Goal: Information Seeking & Learning: Check status

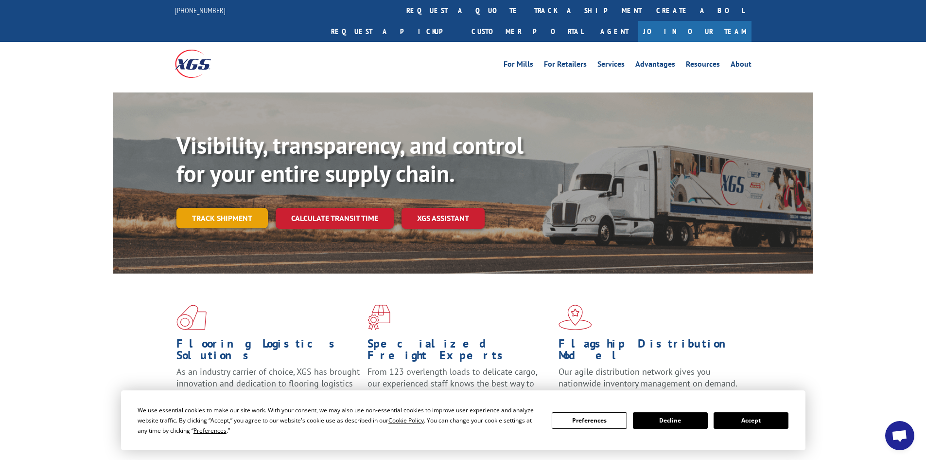
click at [246, 208] on link "Track shipment" at bounding box center [222, 218] width 91 height 20
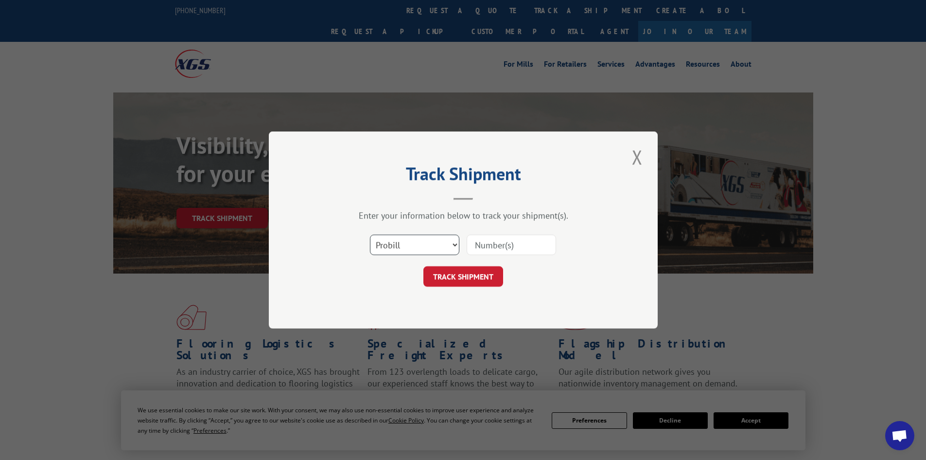
drag, startPoint x: 393, startPoint y: 239, endPoint x: 397, endPoint y: 250, distance: 11.7
click at [394, 239] on select "Select category... Probill BOL PO" at bounding box center [414, 244] width 89 height 20
select select "po"
click at [370, 234] on select "Select category... Probill BOL PO" at bounding box center [414, 244] width 89 height 20
click at [480, 246] on input at bounding box center [511, 244] width 89 height 20
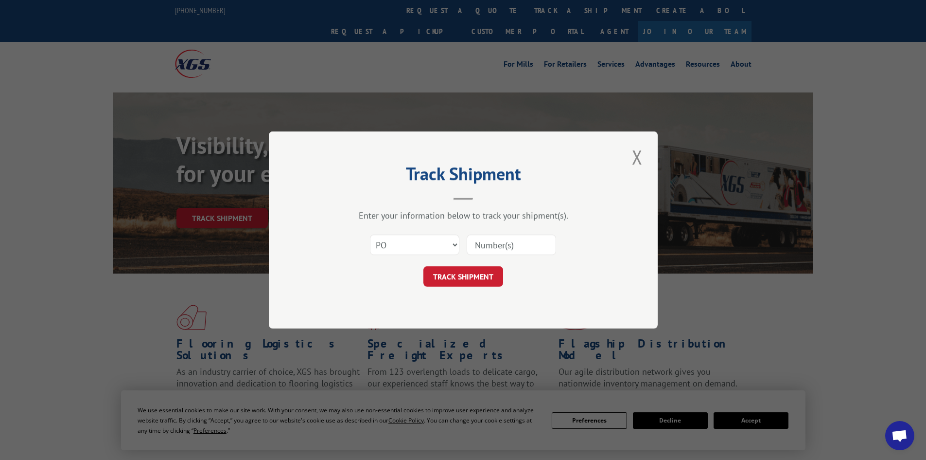
paste input "63515481"
type input "63515481"
click at [476, 280] on button "TRACK SHIPMENT" at bounding box center [464, 276] width 80 height 20
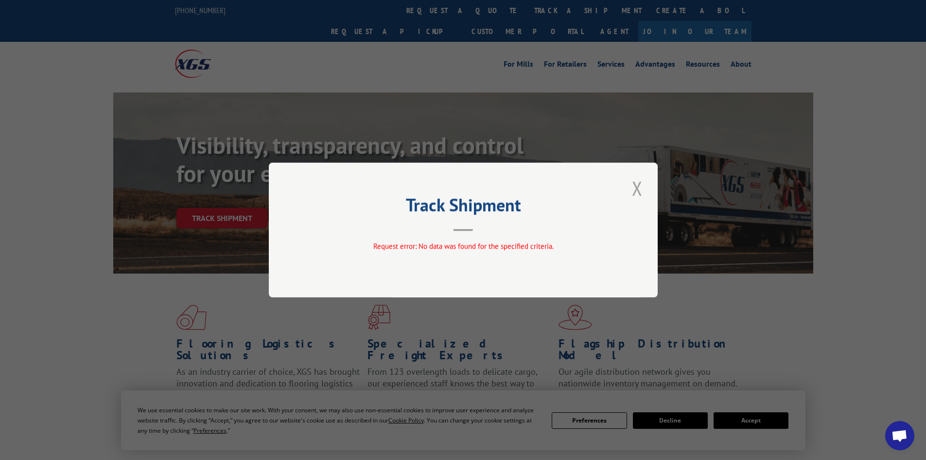
click at [638, 183] on button "Close modal" at bounding box center [637, 188] width 17 height 27
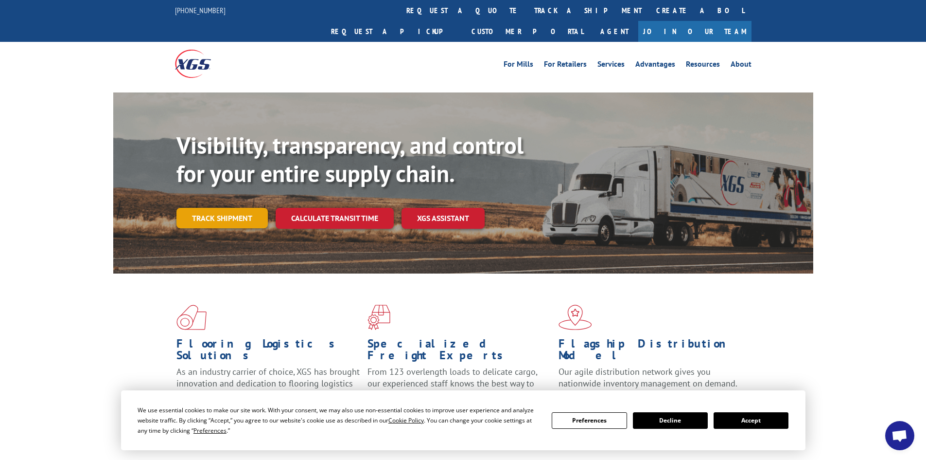
click at [213, 208] on link "Track shipment" at bounding box center [222, 218] width 91 height 20
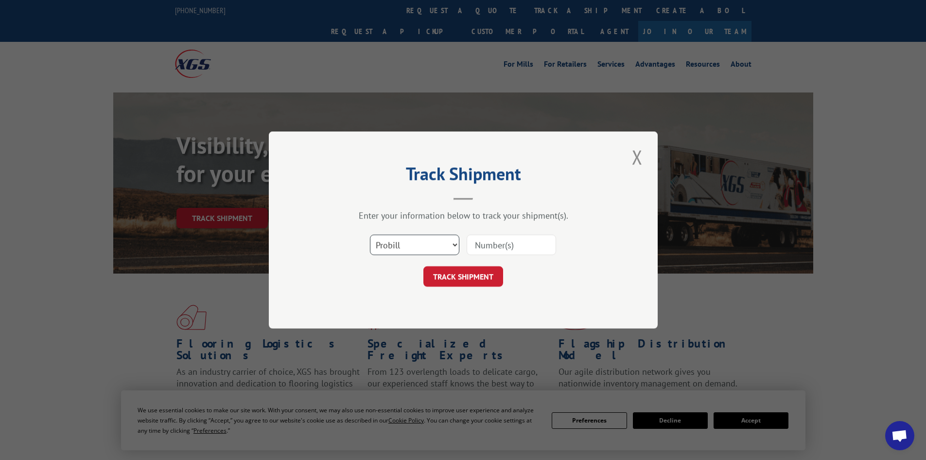
click at [408, 242] on select "Select category... Probill BOL PO" at bounding box center [414, 244] width 89 height 20
select select "bol"
click at [370, 234] on select "Select category... Probill BOL PO" at bounding box center [414, 244] width 89 height 20
click at [484, 245] on input at bounding box center [511, 244] width 89 height 20
paste input "0894141133"
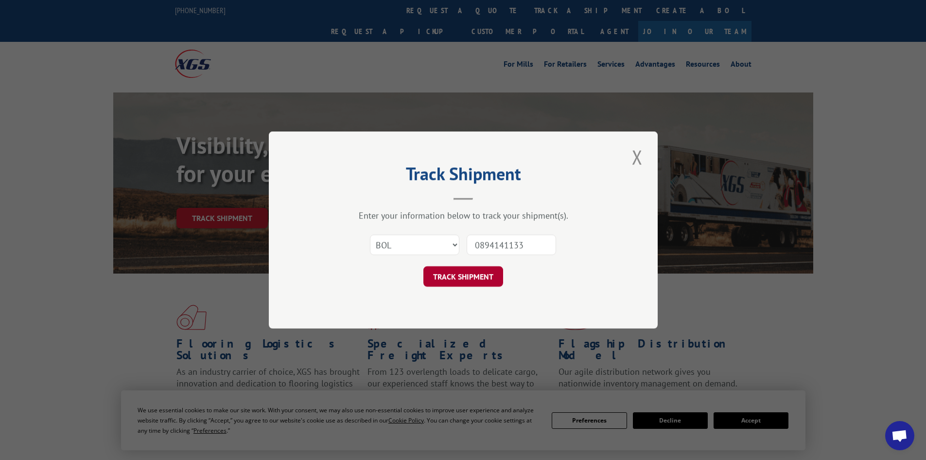
type input "0894141133"
click at [480, 276] on button "TRACK SHIPMENT" at bounding box center [464, 276] width 80 height 20
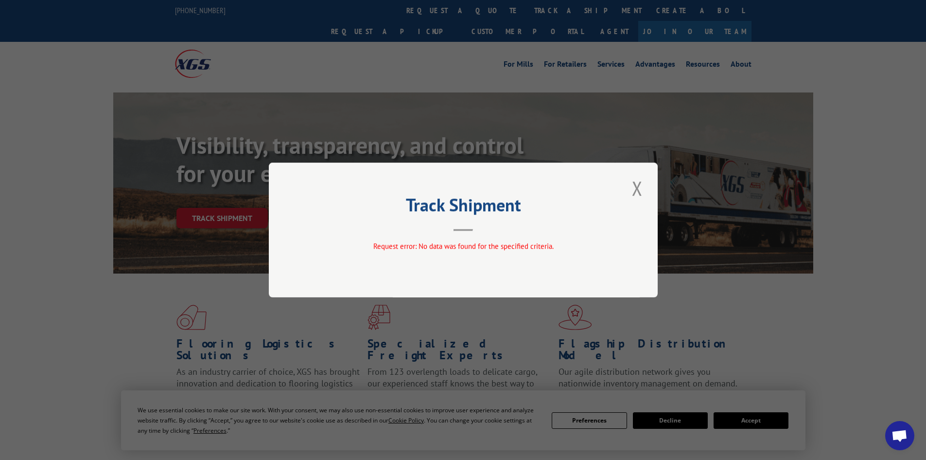
drag, startPoint x: 641, startPoint y: 185, endPoint x: 626, endPoint y: 183, distance: 14.2
click at [641, 185] on button "Close modal" at bounding box center [637, 188] width 17 height 27
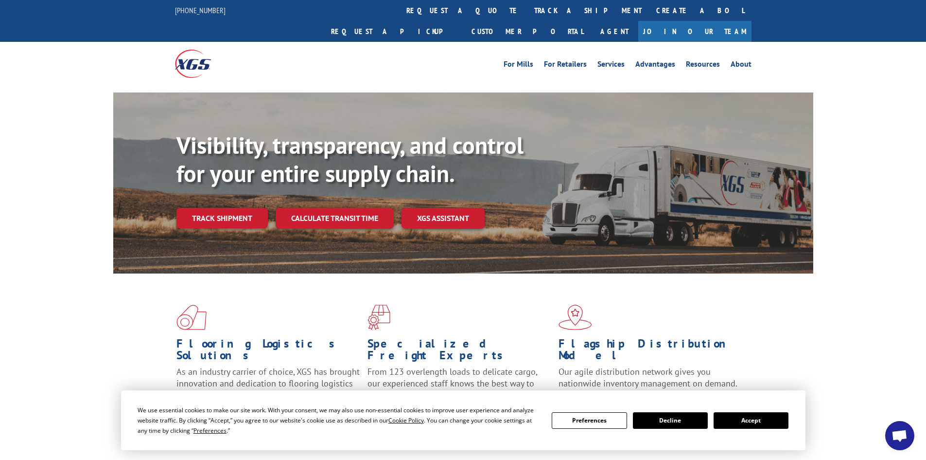
click at [207, 208] on link "Track shipment" at bounding box center [222, 218] width 91 height 20
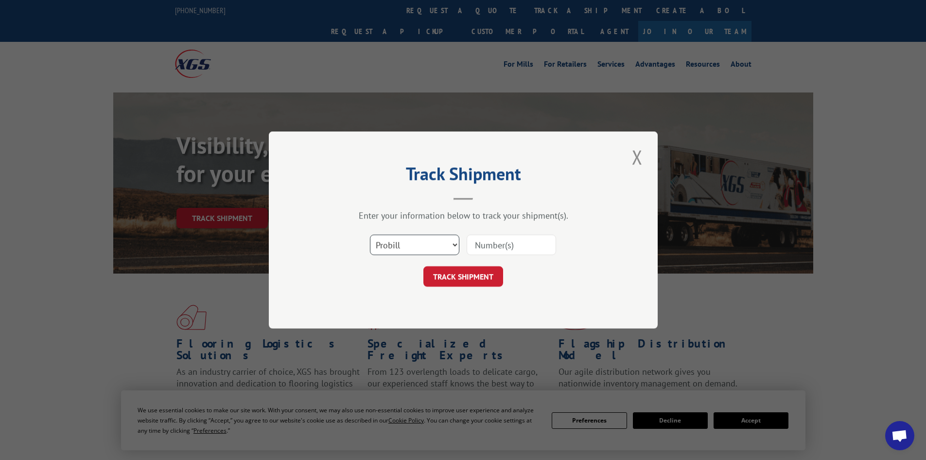
click at [432, 246] on select "Select category... Probill BOL PO" at bounding box center [414, 244] width 89 height 20
click at [370, 234] on select "Select category... Probill BOL PO" at bounding box center [414, 244] width 89 height 20
click at [423, 250] on select "Select category... Probill BOL PO" at bounding box center [414, 244] width 89 height 20
select select "po"
click at [370, 234] on select "Select category... Probill BOL PO" at bounding box center [414, 244] width 89 height 20
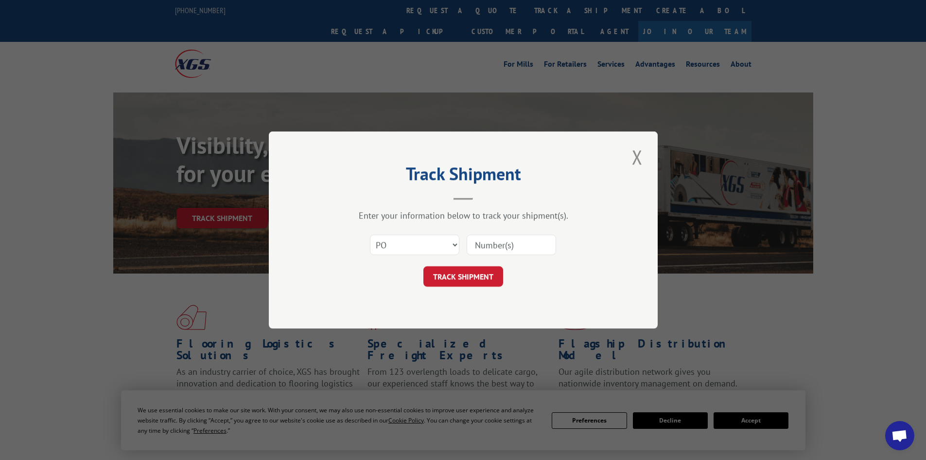
click at [504, 251] on input at bounding box center [511, 244] width 89 height 20
paste input "63515674"
type input "63515674"
click at [478, 277] on button "TRACK SHIPMENT" at bounding box center [464, 276] width 80 height 20
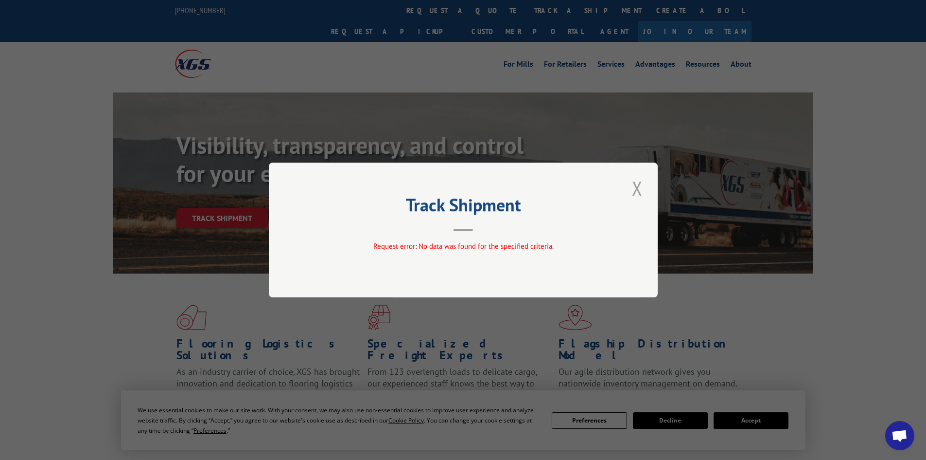
click at [631, 182] on button "Close modal" at bounding box center [637, 188] width 17 height 27
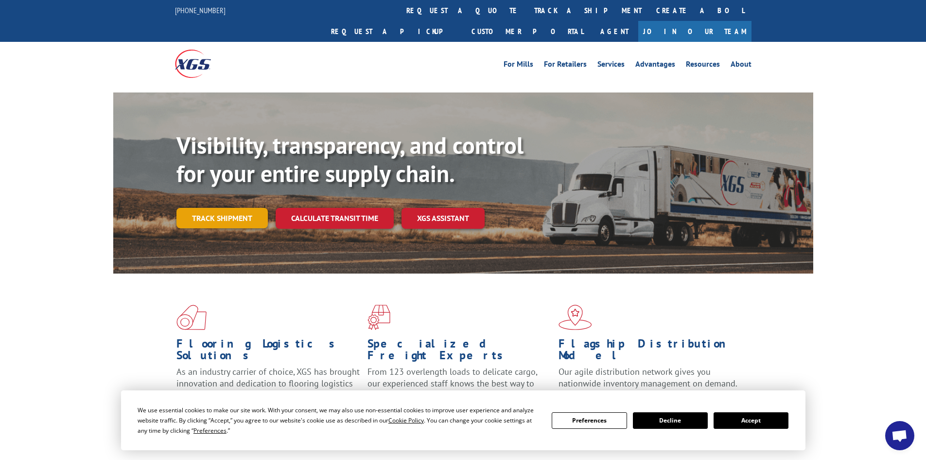
click at [217, 208] on link "Track shipment" at bounding box center [222, 218] width 91 height 20
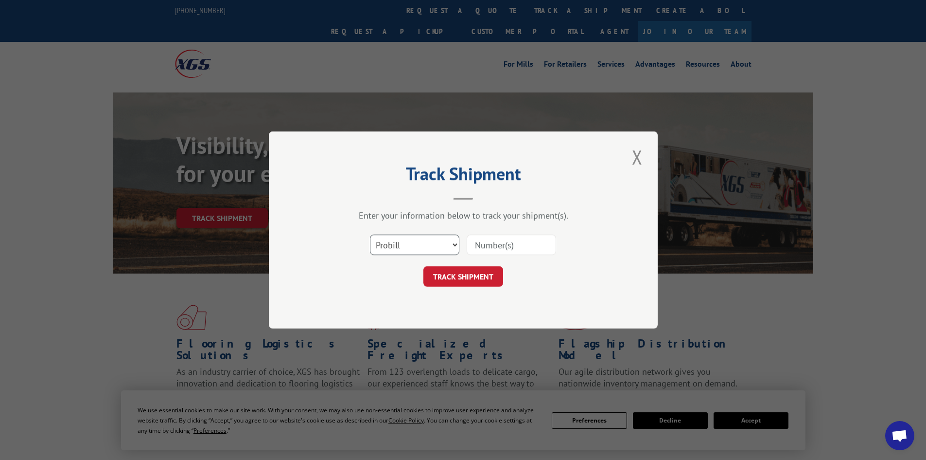
click at [394, 246] on select "Select category... Probill BOL PO" at bounding box center [414, 244] width 89 height 20
select select "bol"
click at [370, 234] on select "Select category... Probill BOL PO" at bounding box center [414, 244] width 89 height 20
click at [511, 236] on input at bounding box center [511, 244] width 89 height 20
type input "2822453"
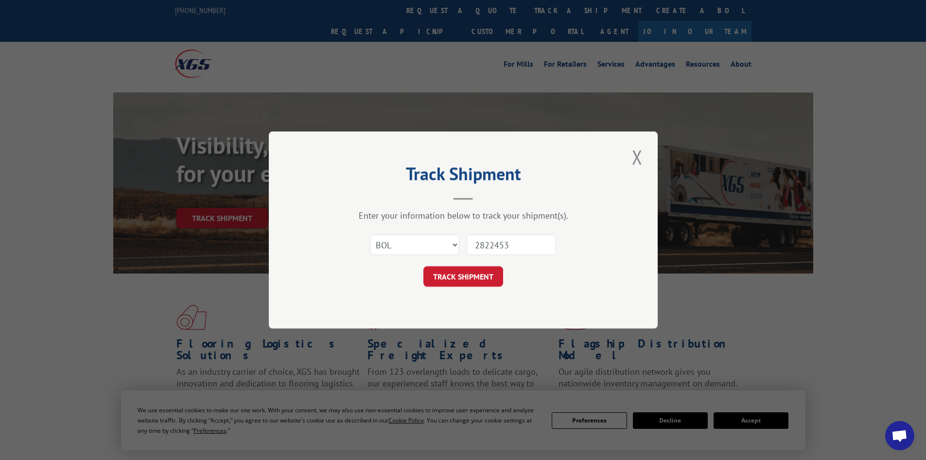
click button "TRACK SHIPMENT" at bounding box center [464, 276] width 80 height 20
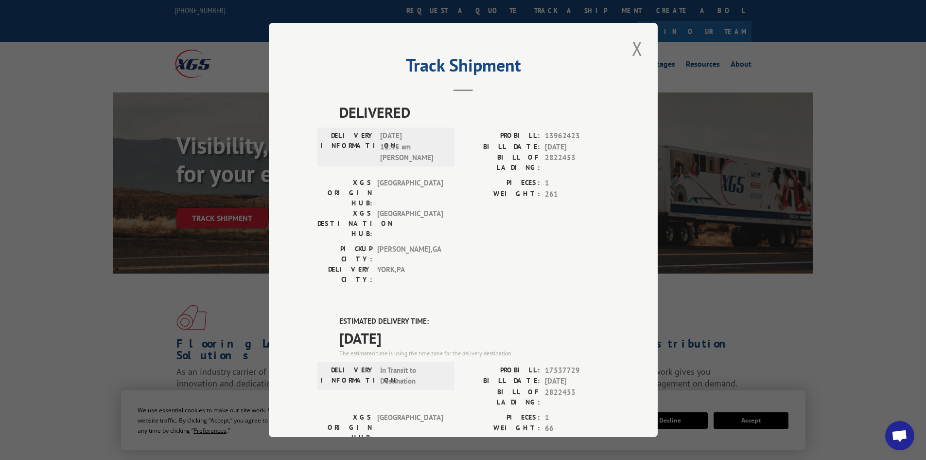
click at [503, 258] on div "DELIVERED DELIVERY INFORMATION: [DATE] 11:45 am [PERSON_NAME]: 13962423 BILL DA…" at bounding box center [464, 396] width 292 height 590
click at [629, 45] on button "Close modal" at bounding box center [637, 48] width 17 height 27
